Goal: Task Accomplishment & Management: Use online tool/utility

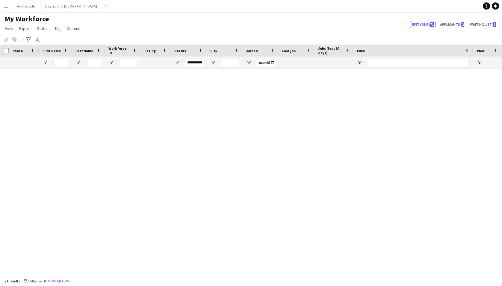
scroll to position [809, 0]
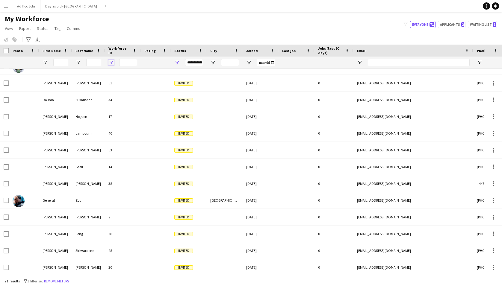
click at [111, 62] on span "Open Filter Menu" at bounding box center [110, 62] width 5 height 5
click at [126, 107] on div "(Blanks)" at bounding box center [141, 106] width 47 height 4
type input "**********"
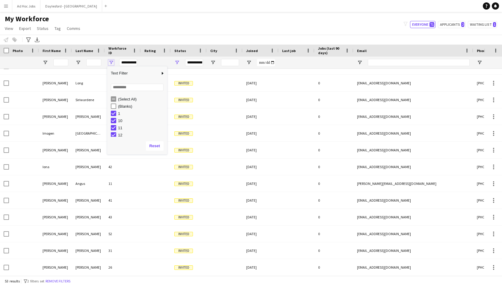
click at [112, 63] on span "Open Filter Menu" at bounding box center [110, 62] width 5 height 5
click at [151, 61] on div at bounding box center [155, 63] width 23 height 12
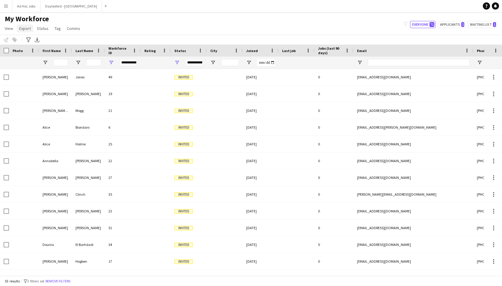
click at [28, 29] on span "Export" at bounding box center [25, 28] width 12 height 5
click at [43, 61] on span "Export as XLSX" at bounding box center [35, 58] width 26 height 5
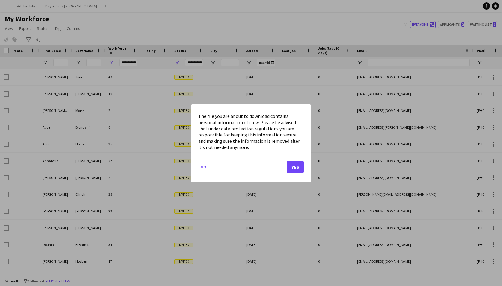
click at [298, 169] on button "Yes" at bounding box center [295, 167] width 17 height 12
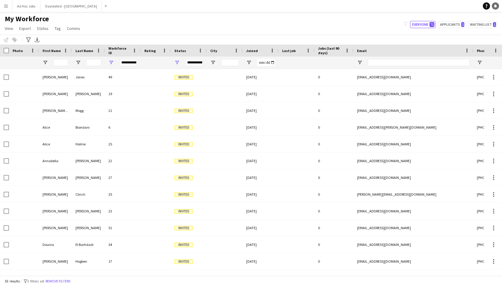
click at [496, 8] on link "Notifications" at bounding box center [495, 5] width 7 height 7
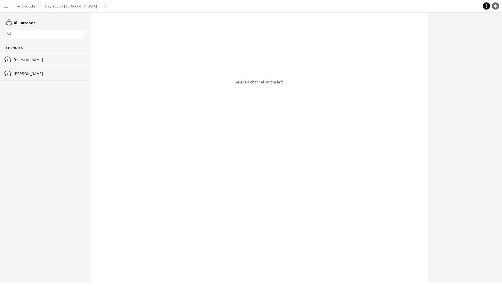
click at [496, 8] on link "Notifications" at bounding box center [495, 5] width 7 height 7
click at [6, 8] on app-icon "Menu" at bounding box center [6, 6] width 5 height 5
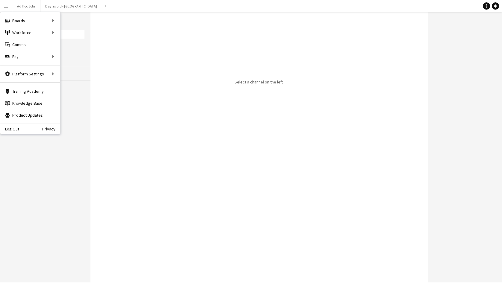
drag, startPoint x: 27, startPoint y: 129, endPoint x: 19, endPoint y: 129, distance: 7.5
click at [27, 129] on div "Log Out Privacy" at bounding box center [30, 129] width 60 height 10
click at [13, 129] on link "Log Out" at bounding box center [9, 129] width 19 height 5
